Goal: Information Seeking & Learning: Learn about a topic

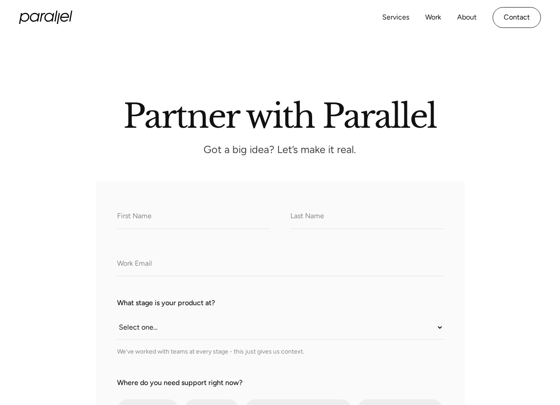
click at [88, 101] on h2 "Partner with Parallel" at bounding box center [280, 115] width 470 height 28
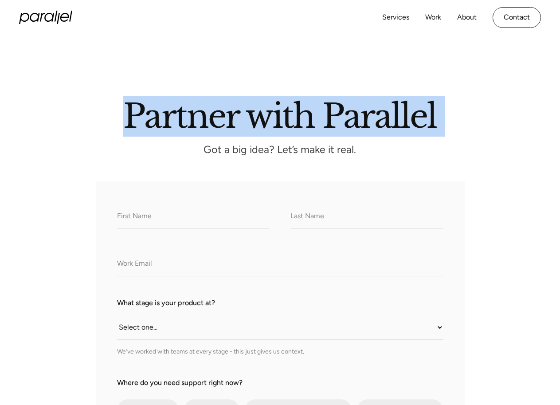
drag, startPoint x: 88, startPoint y: 98, endPoint x: 484, endPoint y: 137, distance: 398.1
click at [484, 129] on h2 "Partner with Parallel" at bounding box center [280, 115] width 470 height 28
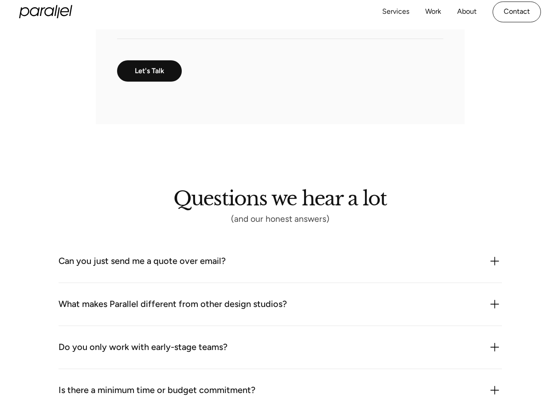
scroll to position [625, 0]
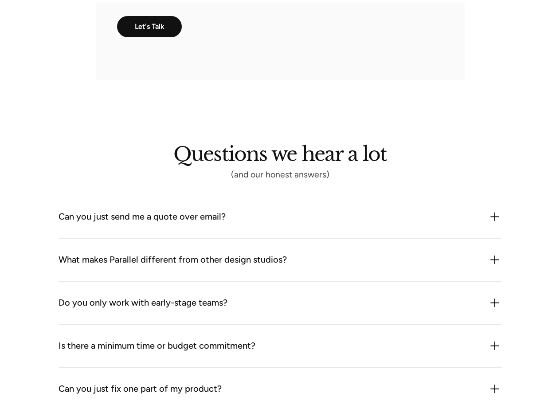
click at [237, 212] on div "Can you just send me a quote over email?" at bounding box center [281, 217] width 444 height 14
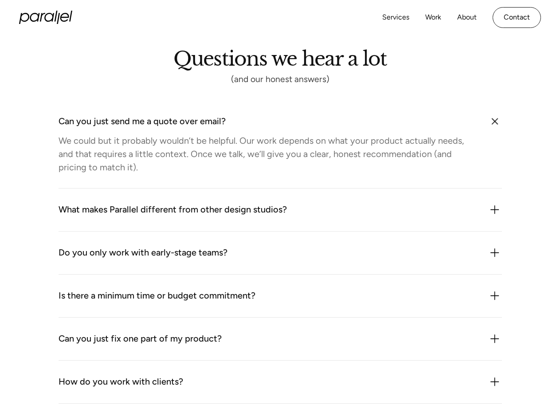
scroll to position [714, 0]
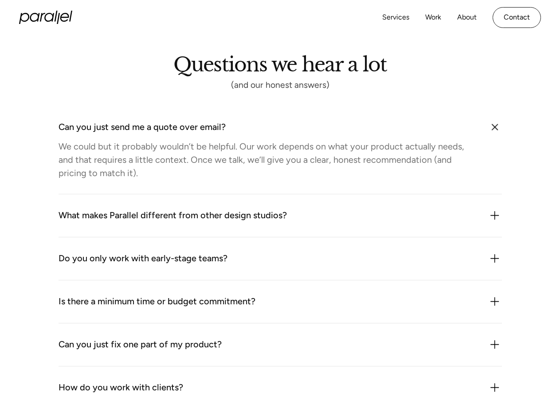
click at [345, 213] on div "What makes Parallel different from other design studios?" at bounding box center [281, 216] width 444 height 14
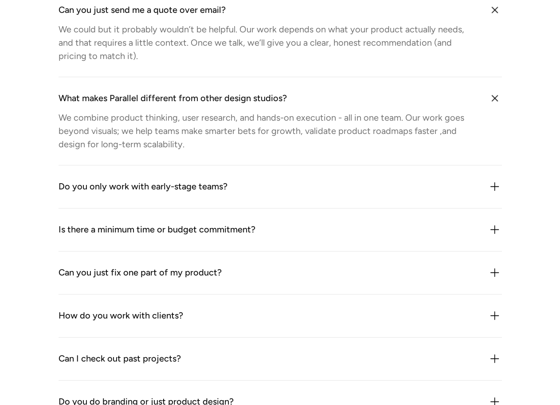
scroll to position [847, 0]
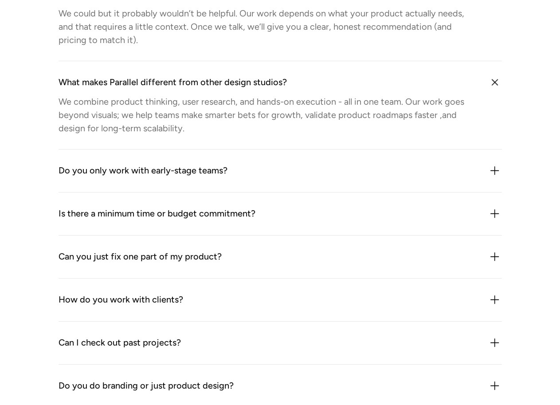
click at [252, 164] on div "Do you only work with early-stage teams?" at bounding box center [281, 171] width 444 height 14
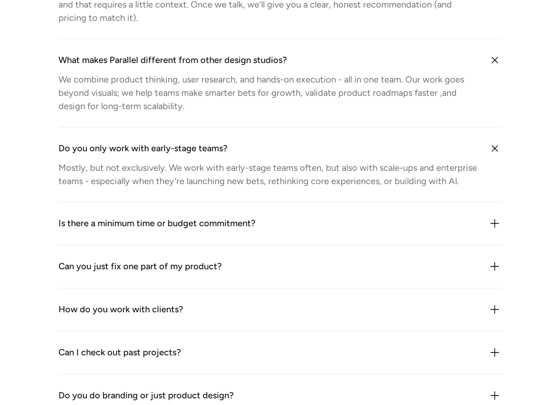
scroll to position [892, 0]
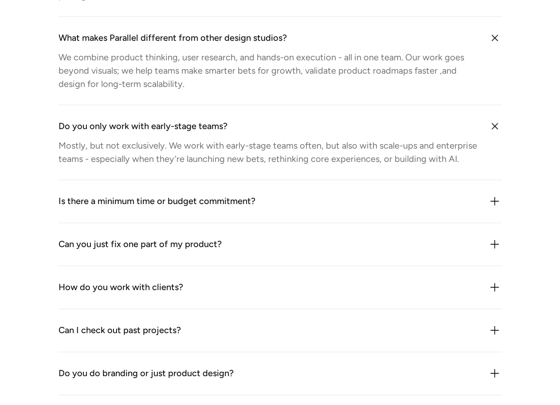
click at [293, 200] on div "Is there a minimum time or budget commitment?" at bounding box center [281, 201] width 444 height 14
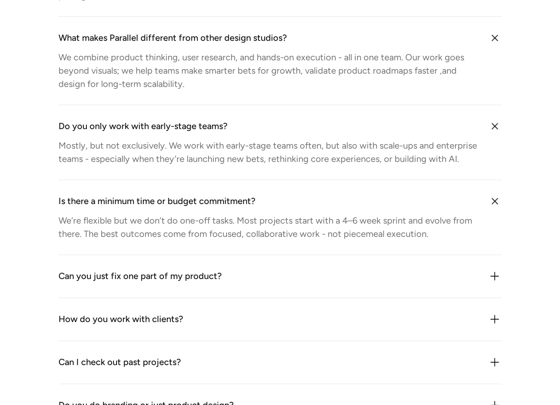
click at [229, 264] on div "Can you just fix one part of my product? Sometimes but we rarely treat it as “j…" at bounding box center [281, 276] width 444 height 43
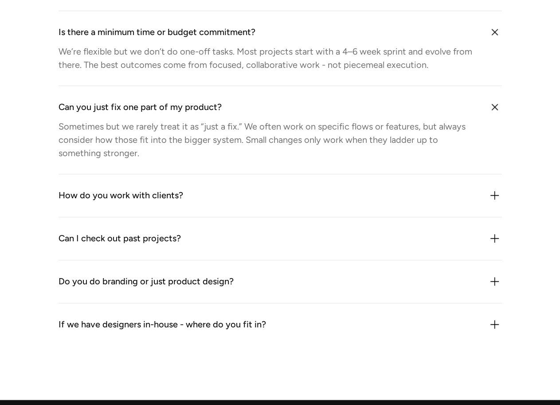
scroll to position [1114, 0]
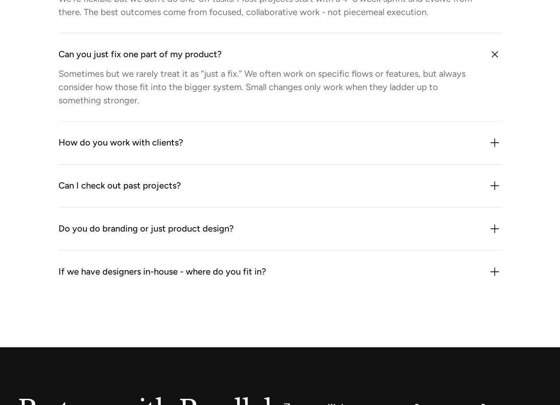
click at [198, 144] on div "How do you work with clients?" at bounding box center [281, 143] width 444 height 14
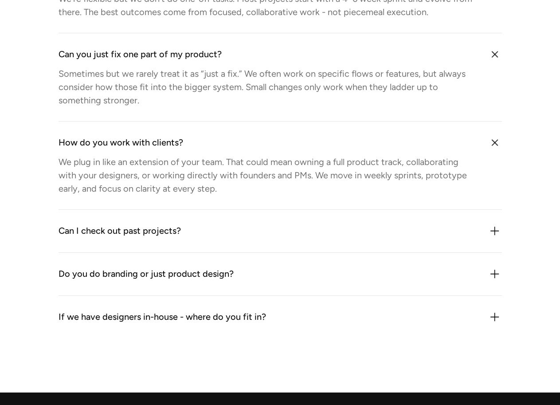
click at [208, 228] on div "Can I check out past projects?" at bounding box center [281, 231] width 444 height 14
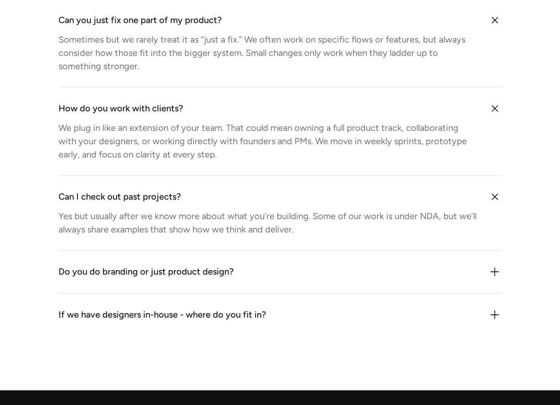
scroll to position [1158, 0]
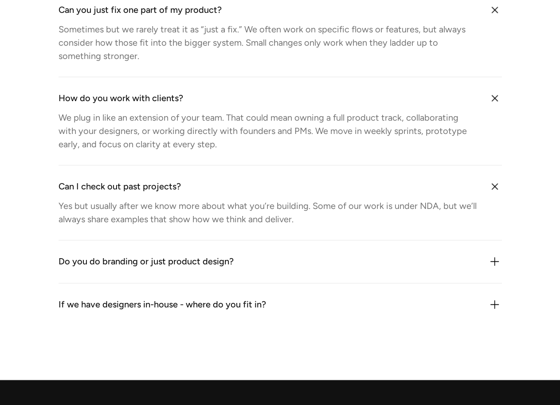
click at [265, 265] on div "Do you do branding or just product design?" at bounding box center [281, 262] width 444 height 14
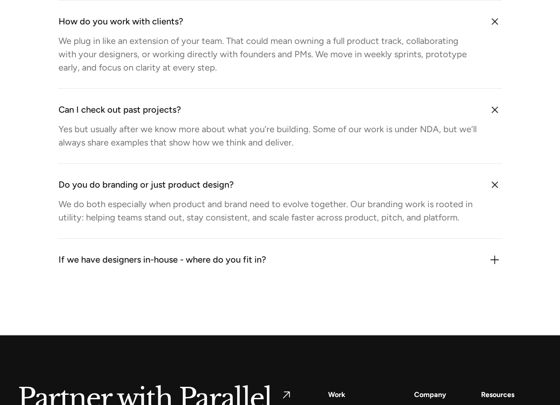
scroll to position [1335, 0]
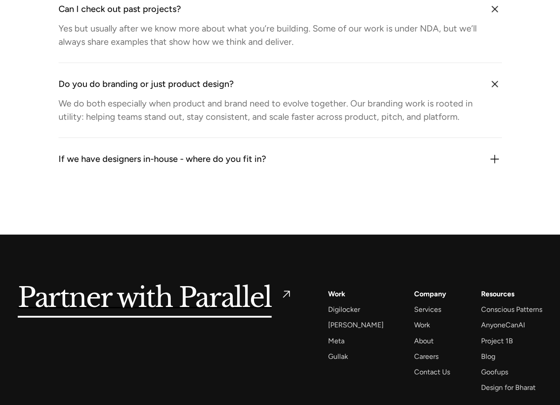
click at [300, 163] on div "If we have designers in-house - where do you fit in?" at bounding box center [281, 159] width 444 height 14
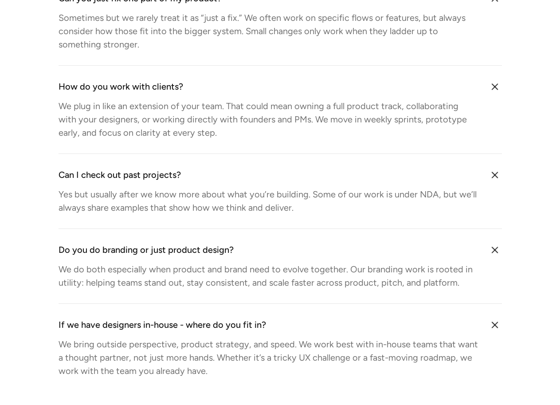
scroll to position [1331, 0]
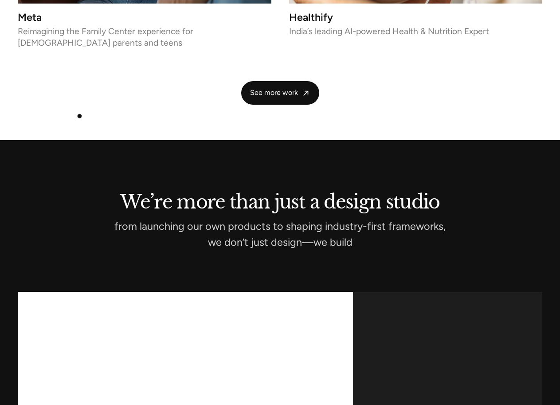
scroll to position [2130, 0]
